Goal: Find specific page/section: Find specific page/section

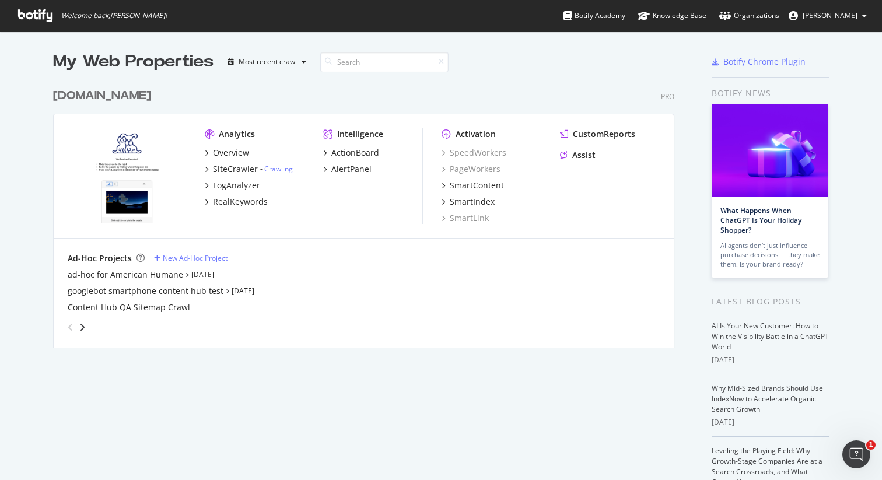
click at [863, 19] on icon at bounding box center [864, 15] width 5 height 7
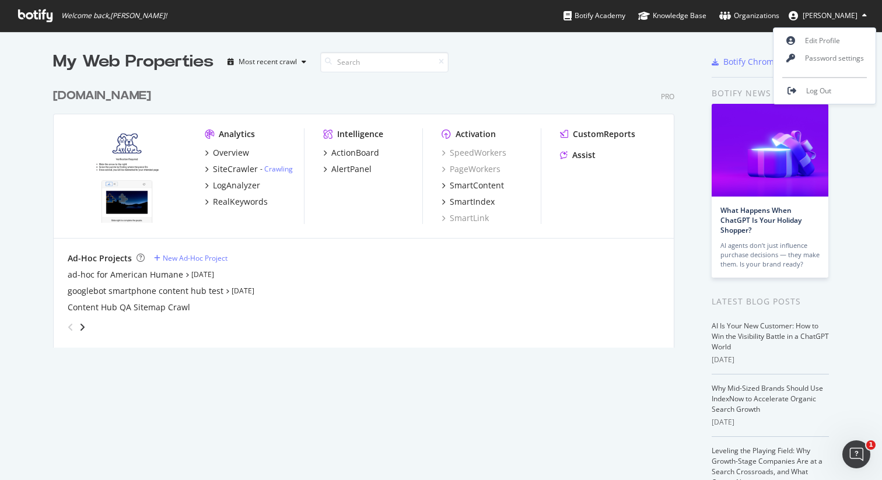
click at [689, 338] on div "My Web Properties Most recent crawl [DOMAIN_NAME] Pro Analytics Overview SiteCr…" at bounding box center [375, 322] width 645 height 545
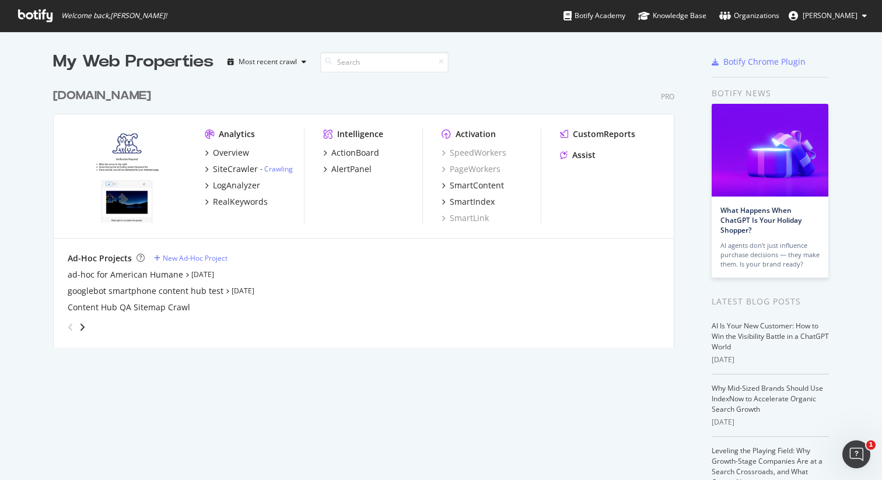
click at [494, 317] on div "grid" at bounding box center [361, 324] width 597 height 23
